Goal: Task Accomplishment & Management: Use online tool/utility

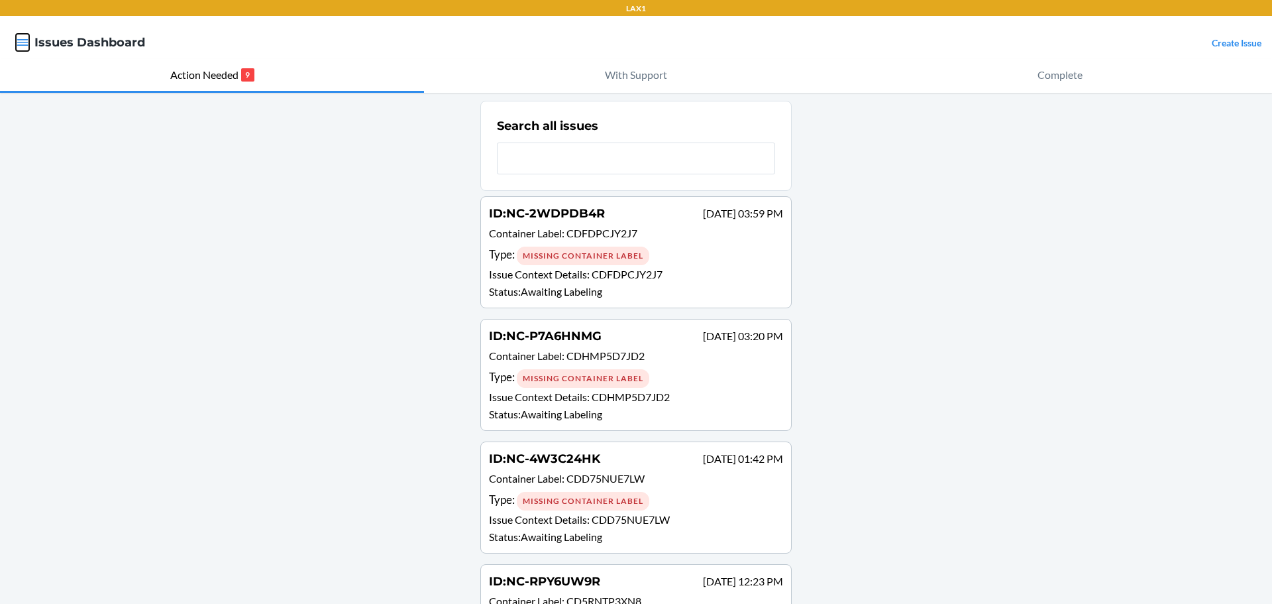
click at [19, 41] on icon "button" at bounding box center [22, 42] width 13 height 13
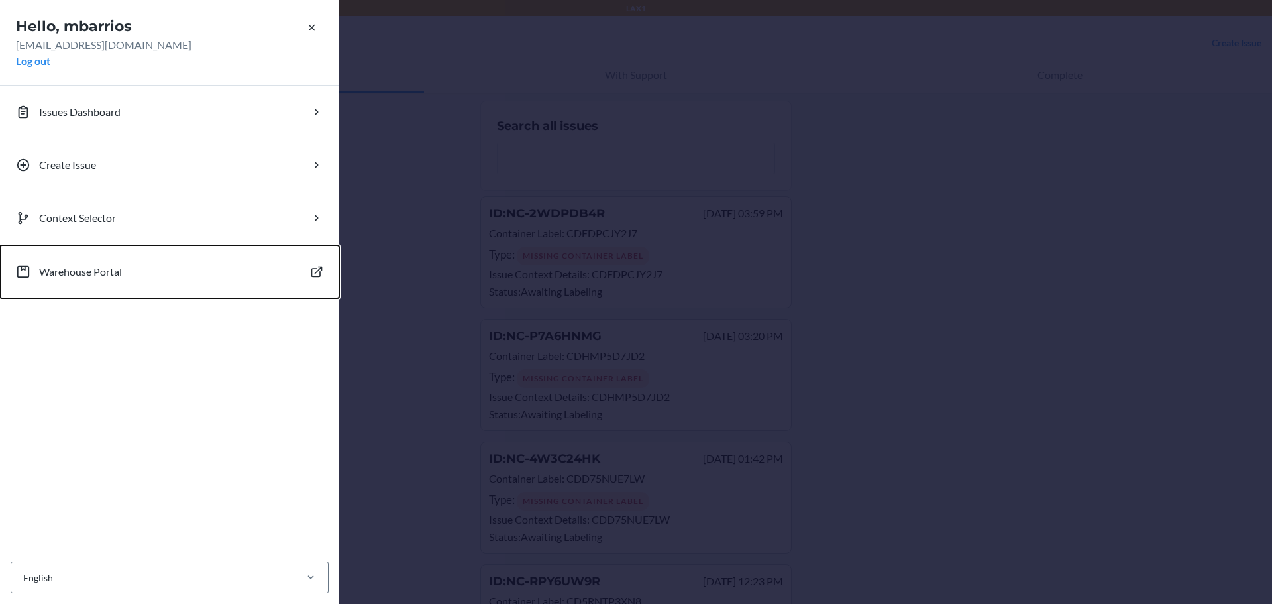
click at [83, 269] on p "Warehouse Portal" at bounding box center [80, 272] width 83 height 16
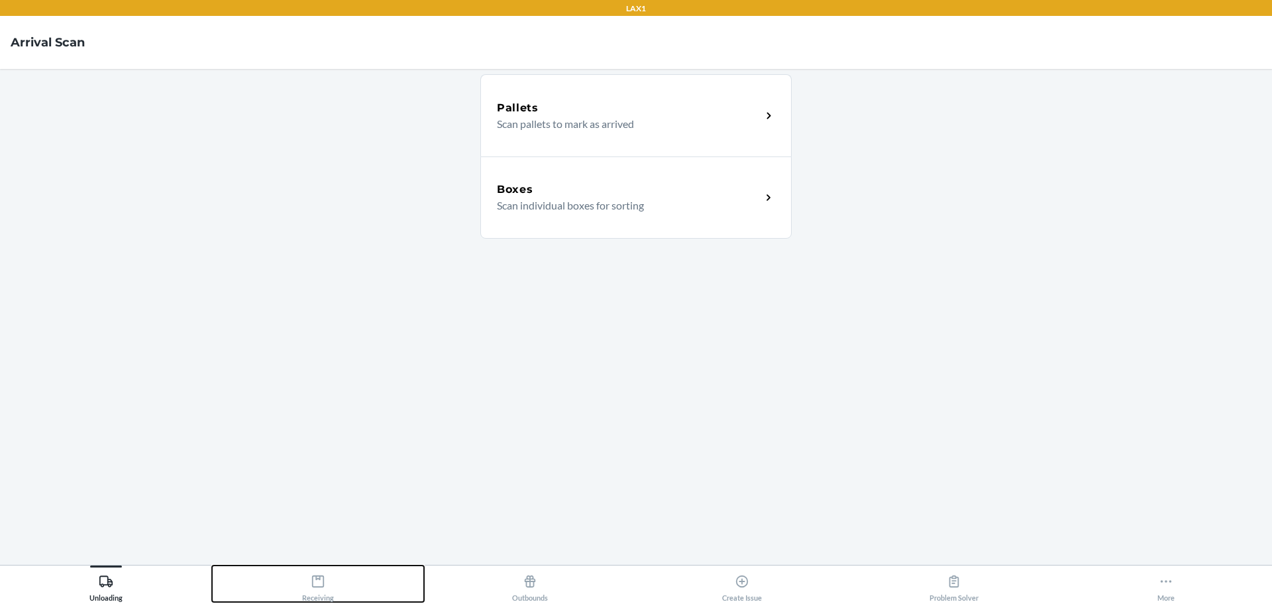
click at [324, 584] on icon at bounding box center [318, 581] width 12 height 12
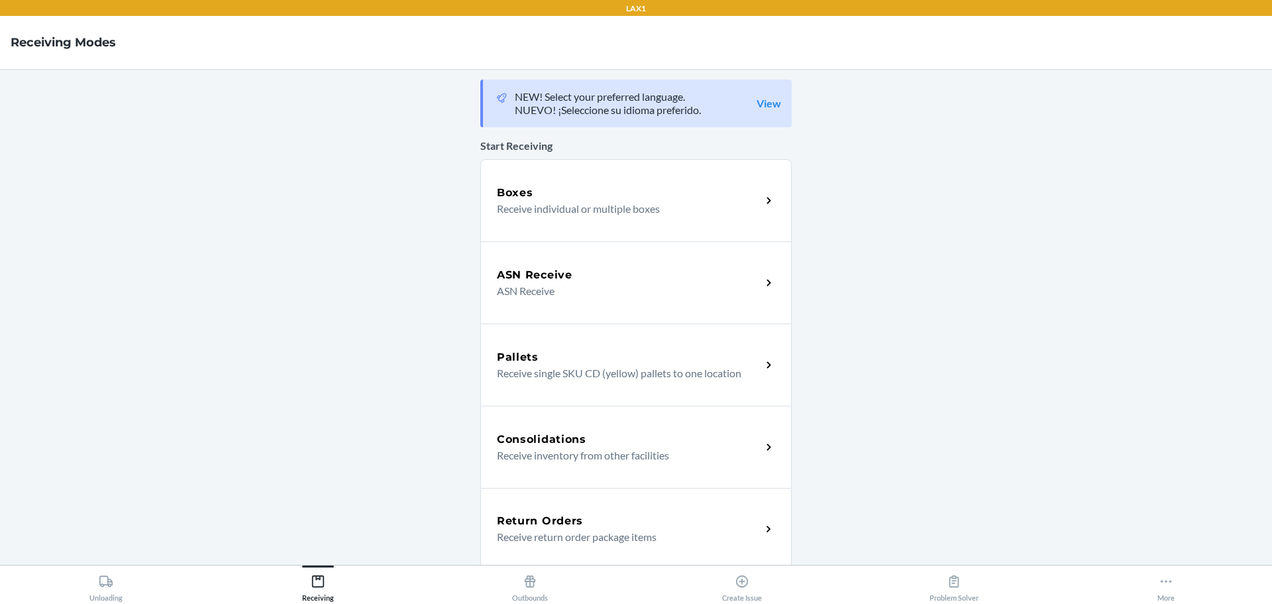
click at [533, 207] on p "Receive individual or multiple boxes" at bounding box center [624, 209] width 254 height 16
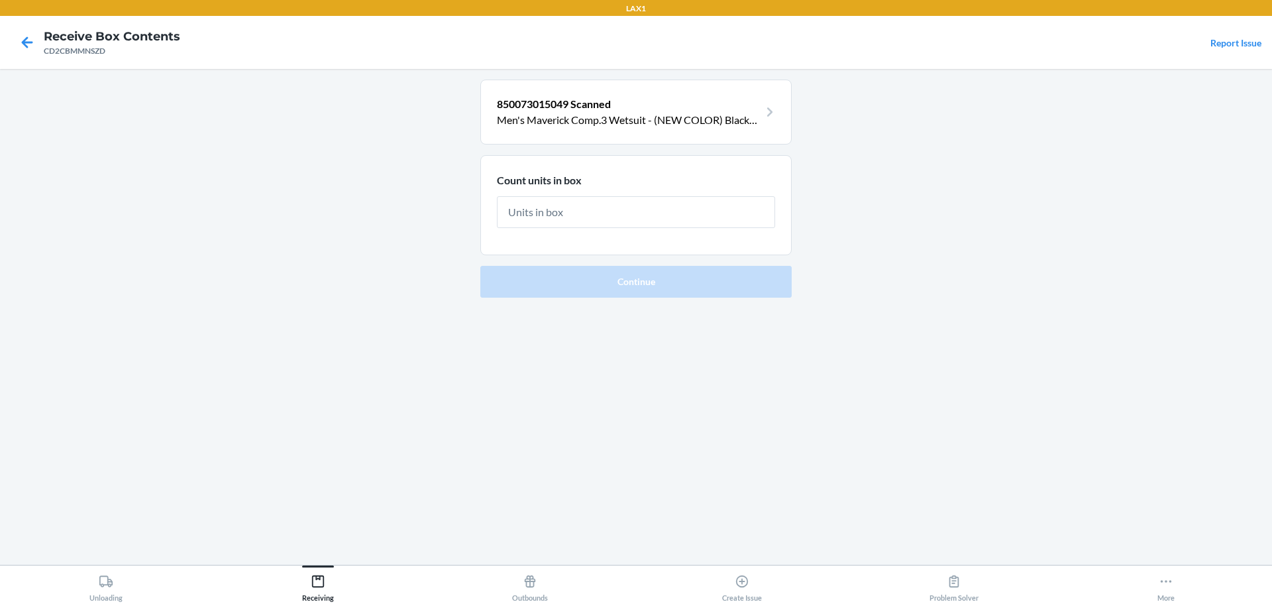
click at [553, 202] on input "text" at bounding box center [636, 212] width 278 height 32
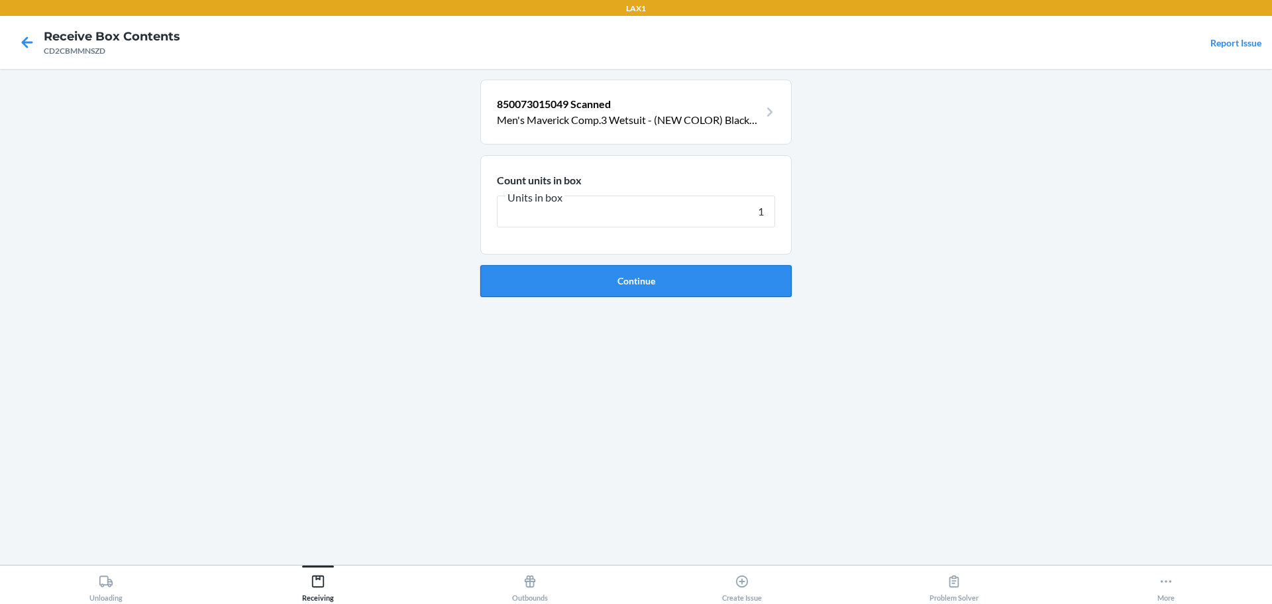
type input "1"
click at [606, 279] on button "Continue" at bounding box center [635, 281] width 311 height 32
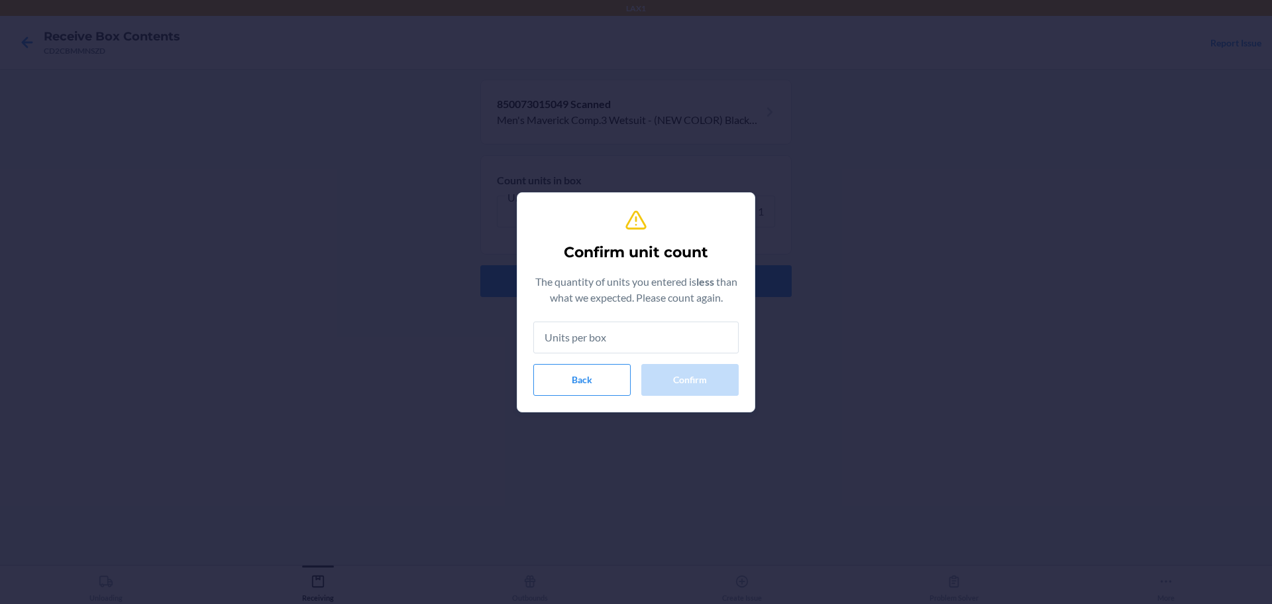
drag, startPoint x: 654, startPoint y: 343, endPoint x: 652, endPoint y: 354, distance: 10.8
click at [654, 344] on input "text" at bounding box center [635, 337] width 205 height 32
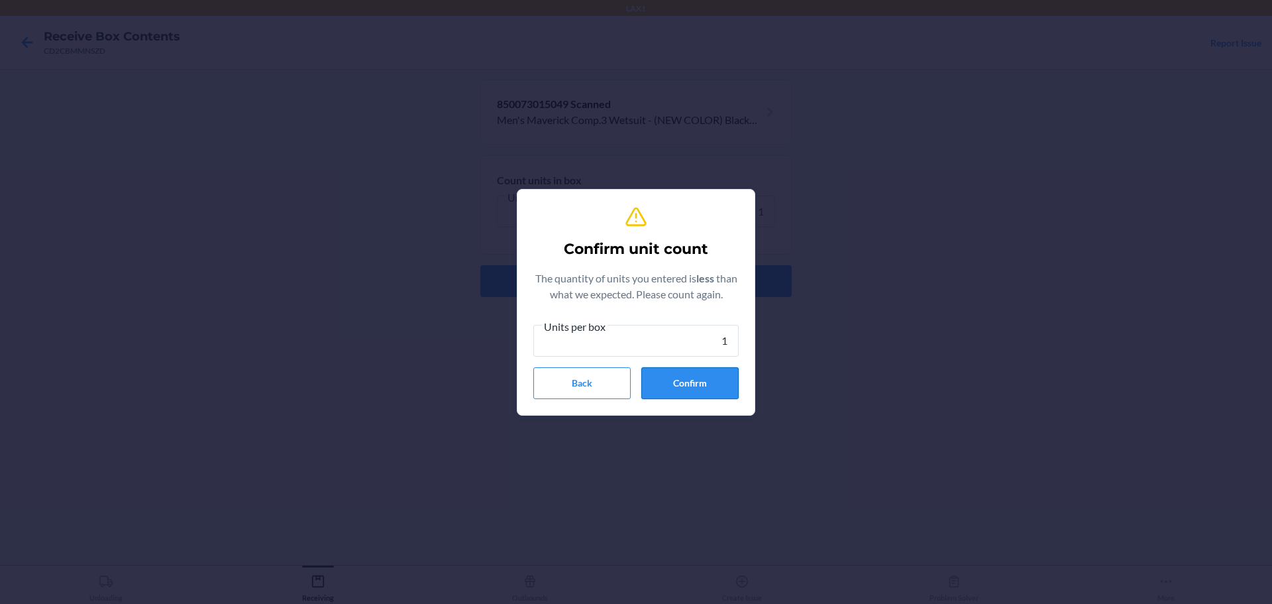
type input "1"
click at [693, 379] on button "Confirm" at bounding box center [689, 383] width 97 height 32
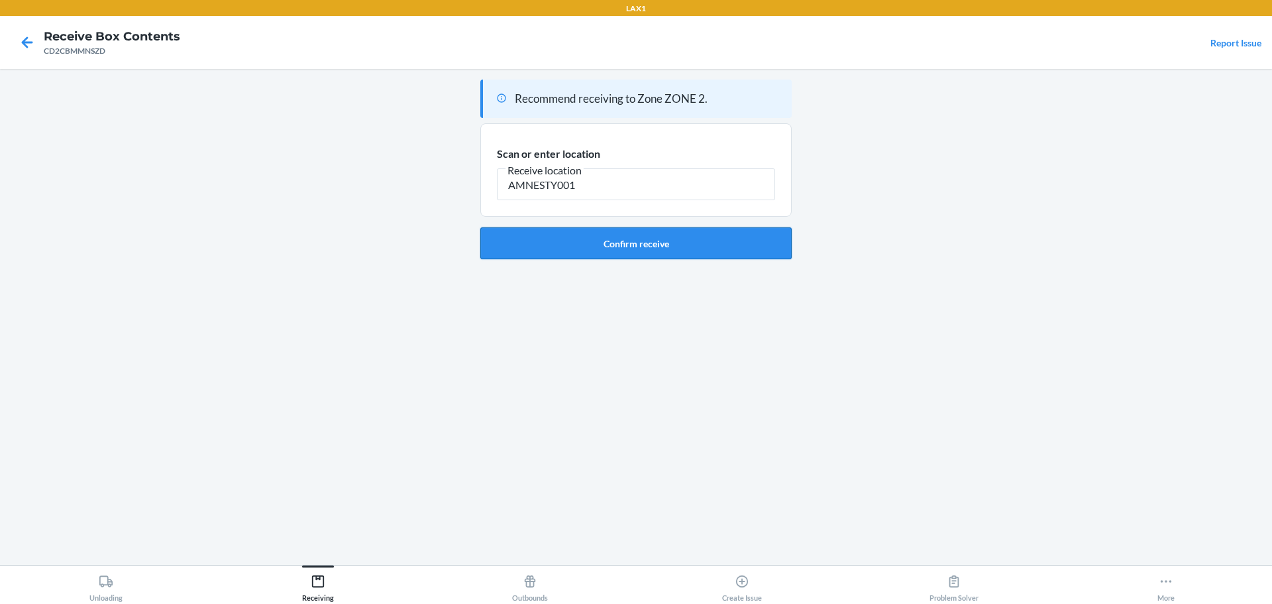
type input "AMNESTY001"
click at [606, 241] on button "Confirm receive" at bounding box center [635, 243] width 311 height 32
